Goal: Find specific page/section

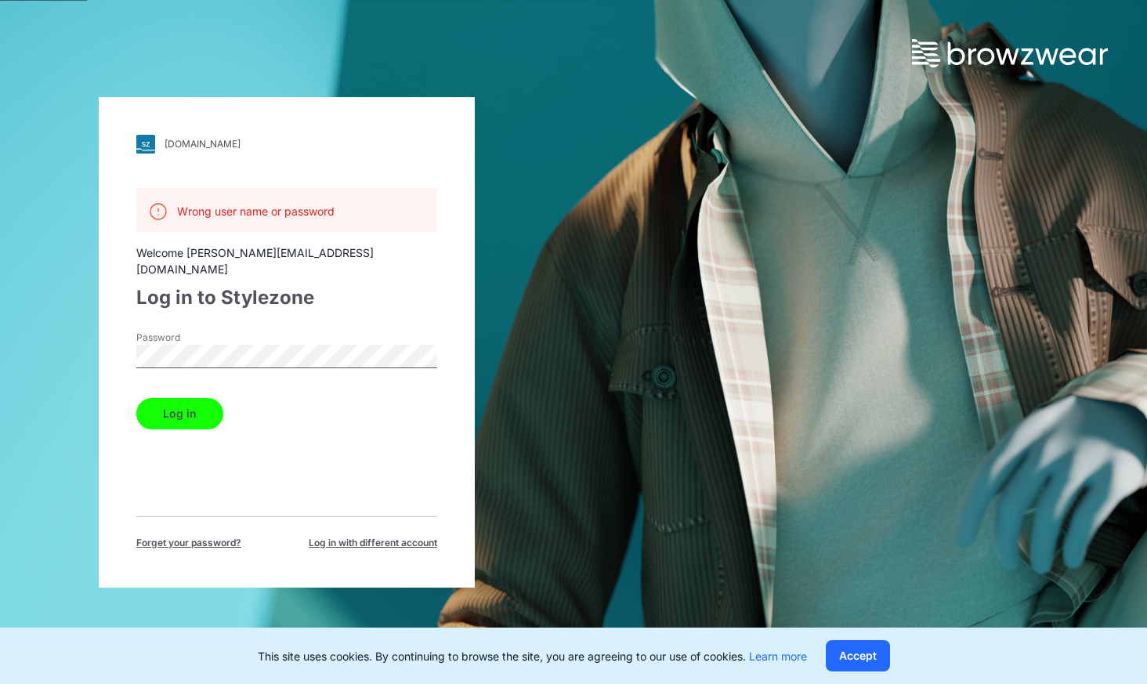
click at [179, 398] on button "Log in" at bounding box center [179, 413] width 87 height 31
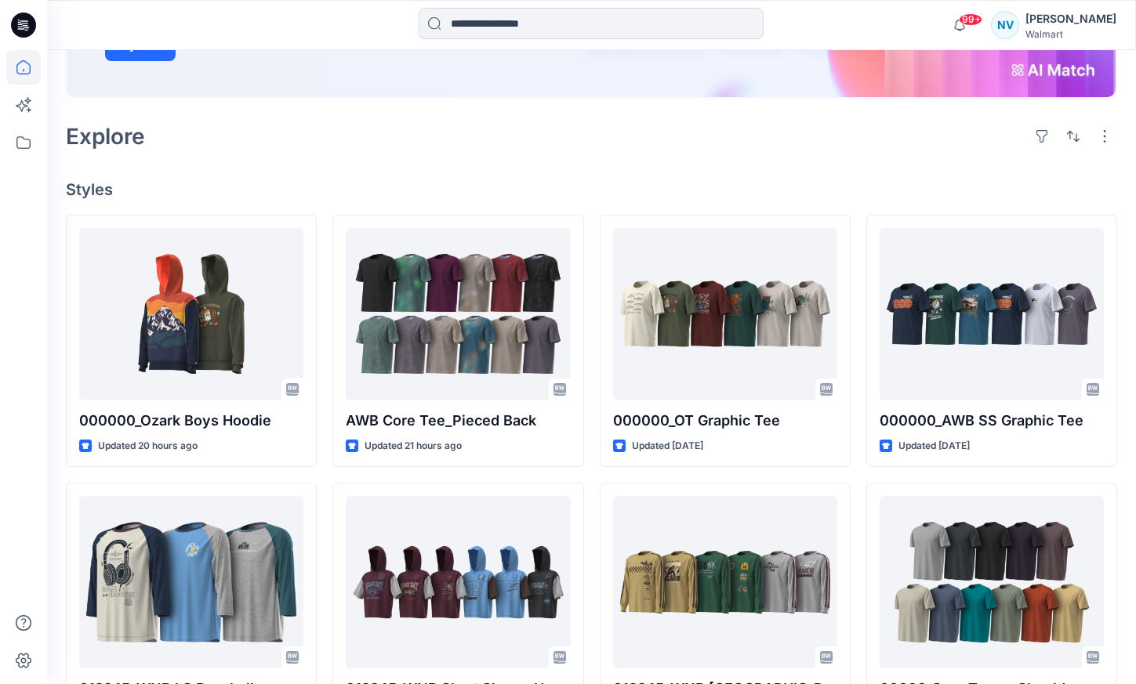
scroll to position [313, 0]
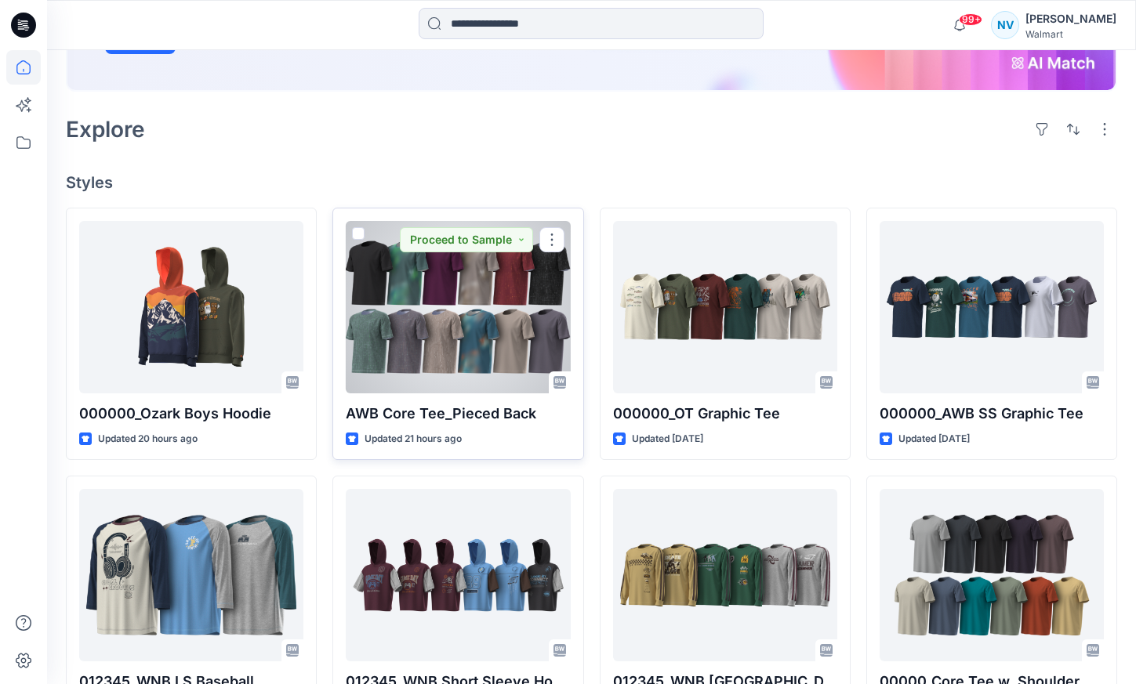
click at [444, 330] on div at bounding box center [458, 307] width 224 height 172
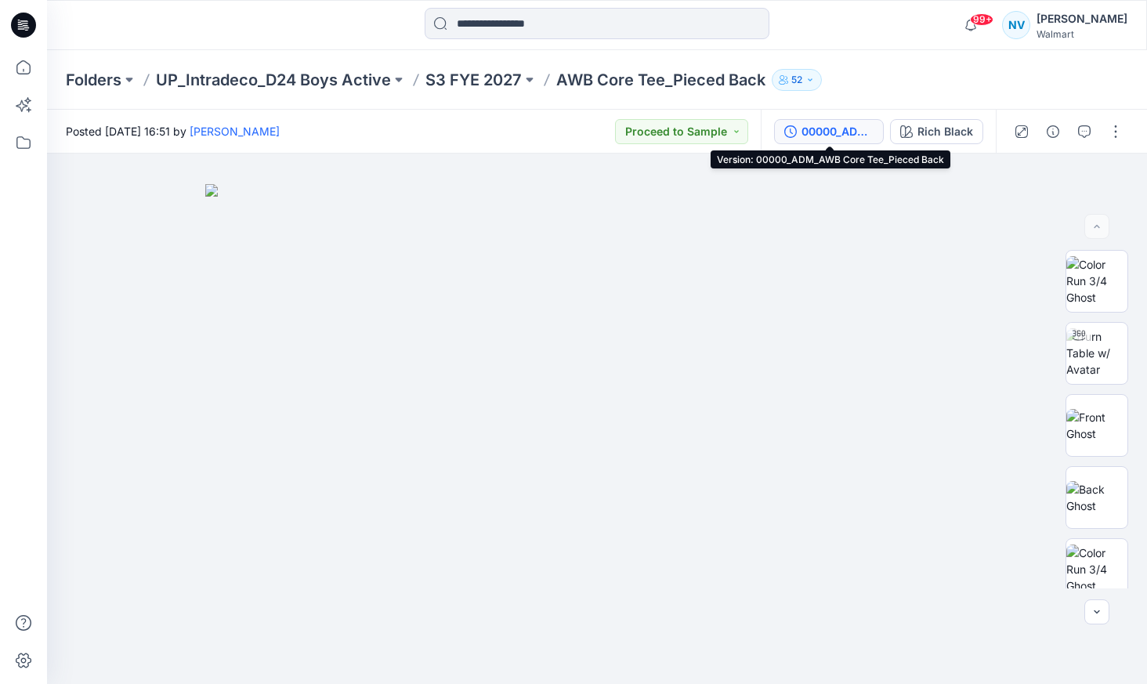
click at [853, 135] on div "00000_ADM_AWB Core Tee_Pieced Back" at bounding box center [838, 131] width 72 height 17
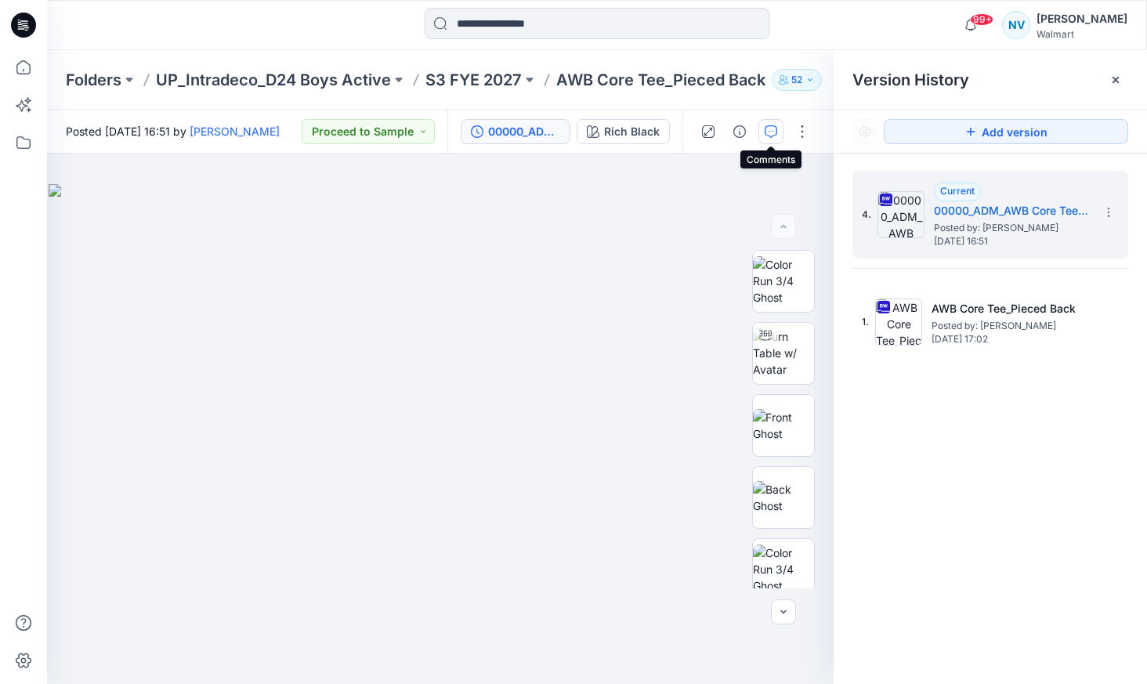
click at [764, 126] on button "button" at bounding box center [771, 131] width 25 height 25
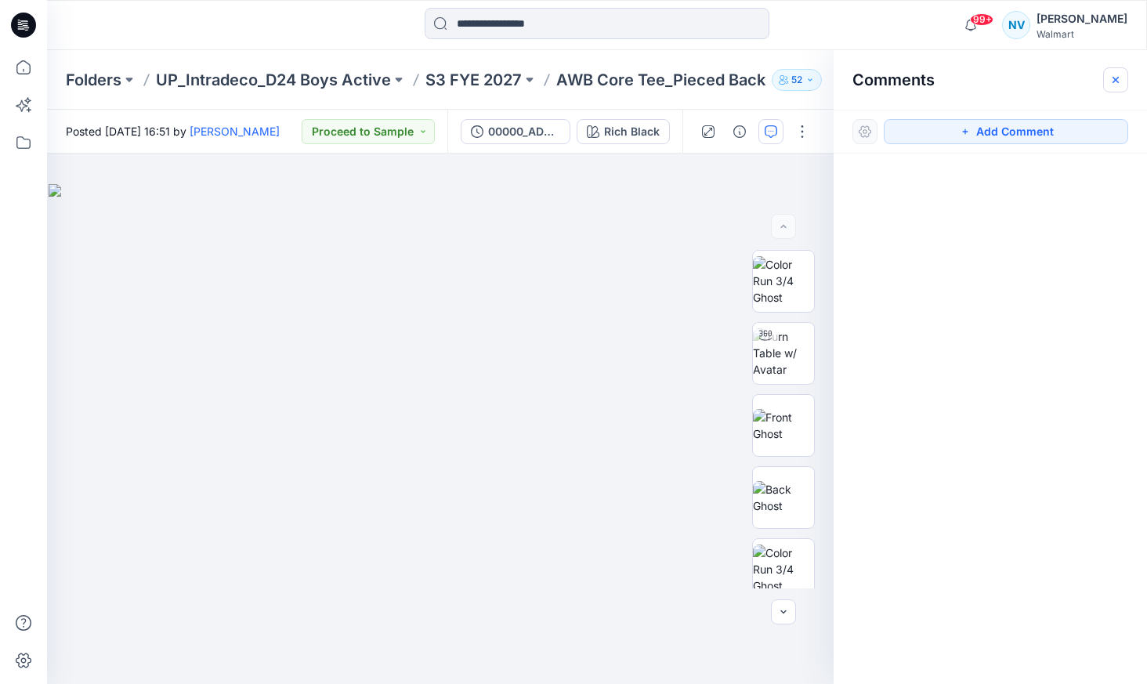
click at [1110, 74] on icon "button" at bounding box center [1116, 80] width 13 height 13
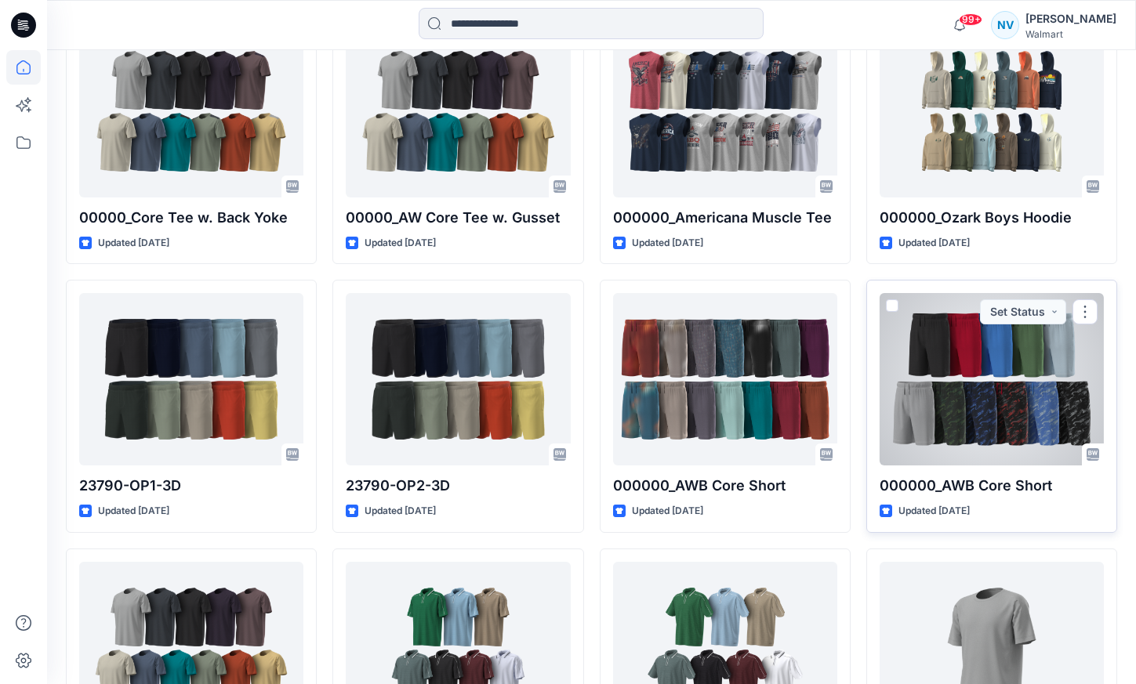
scroll to position [1328, 0]
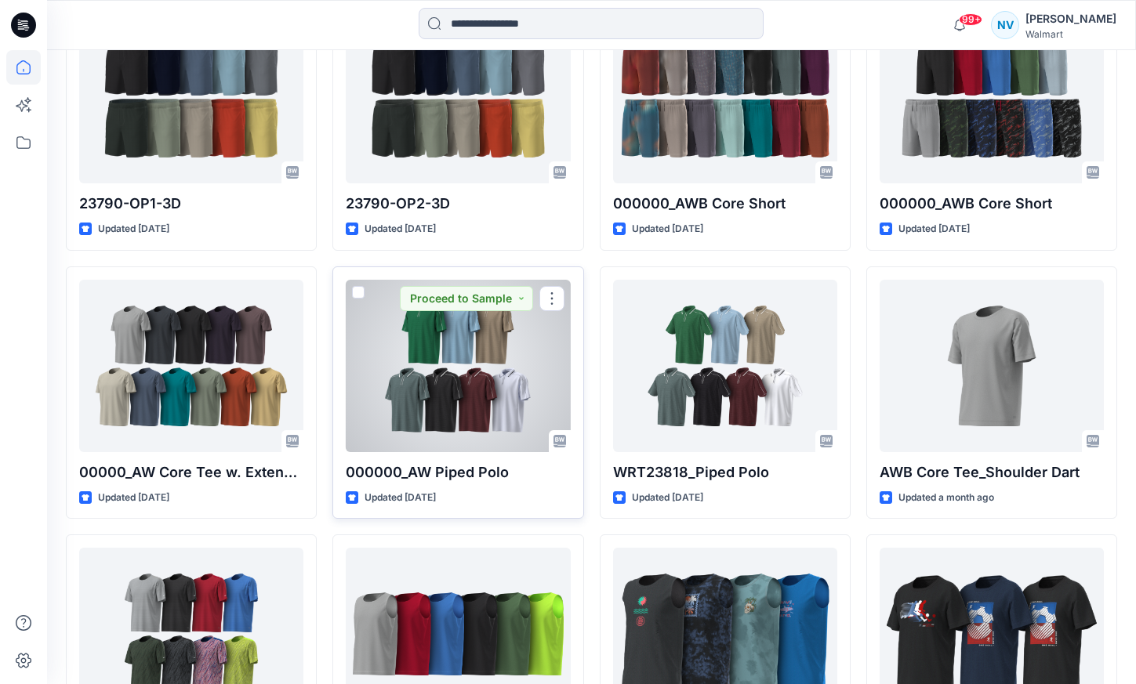
click at [414, 416] on div at bounding box center [458, 366] width 224 height 172
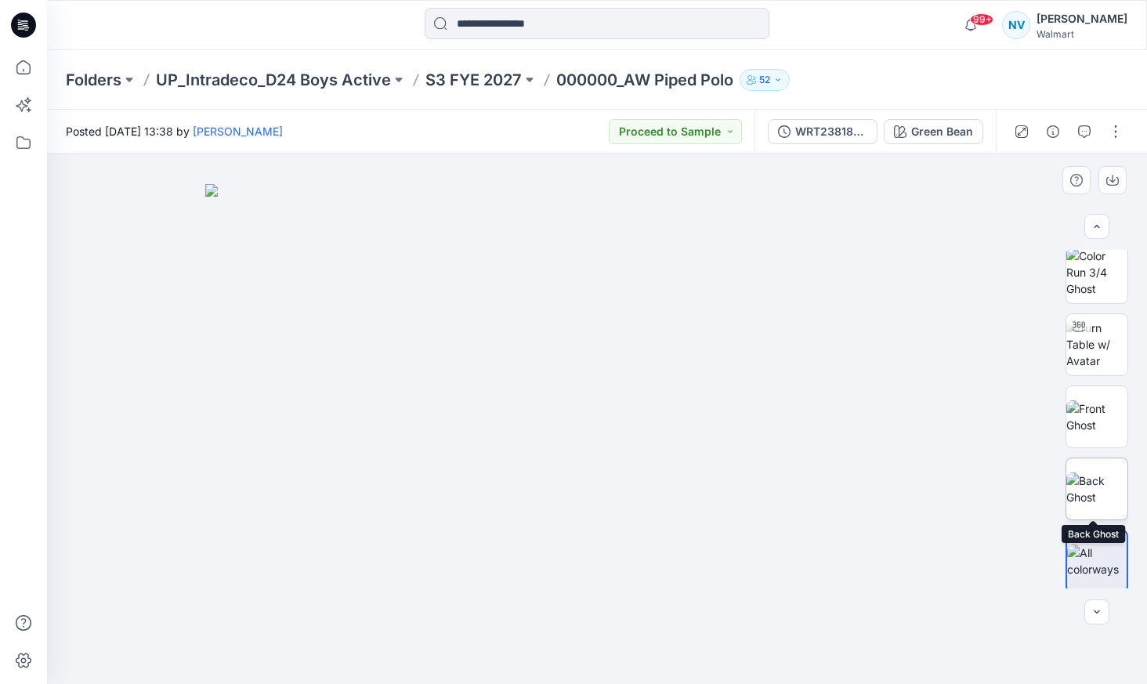
scroll to position [13, 0]
